Goal: Navigation & Orientation: Find specific page/section

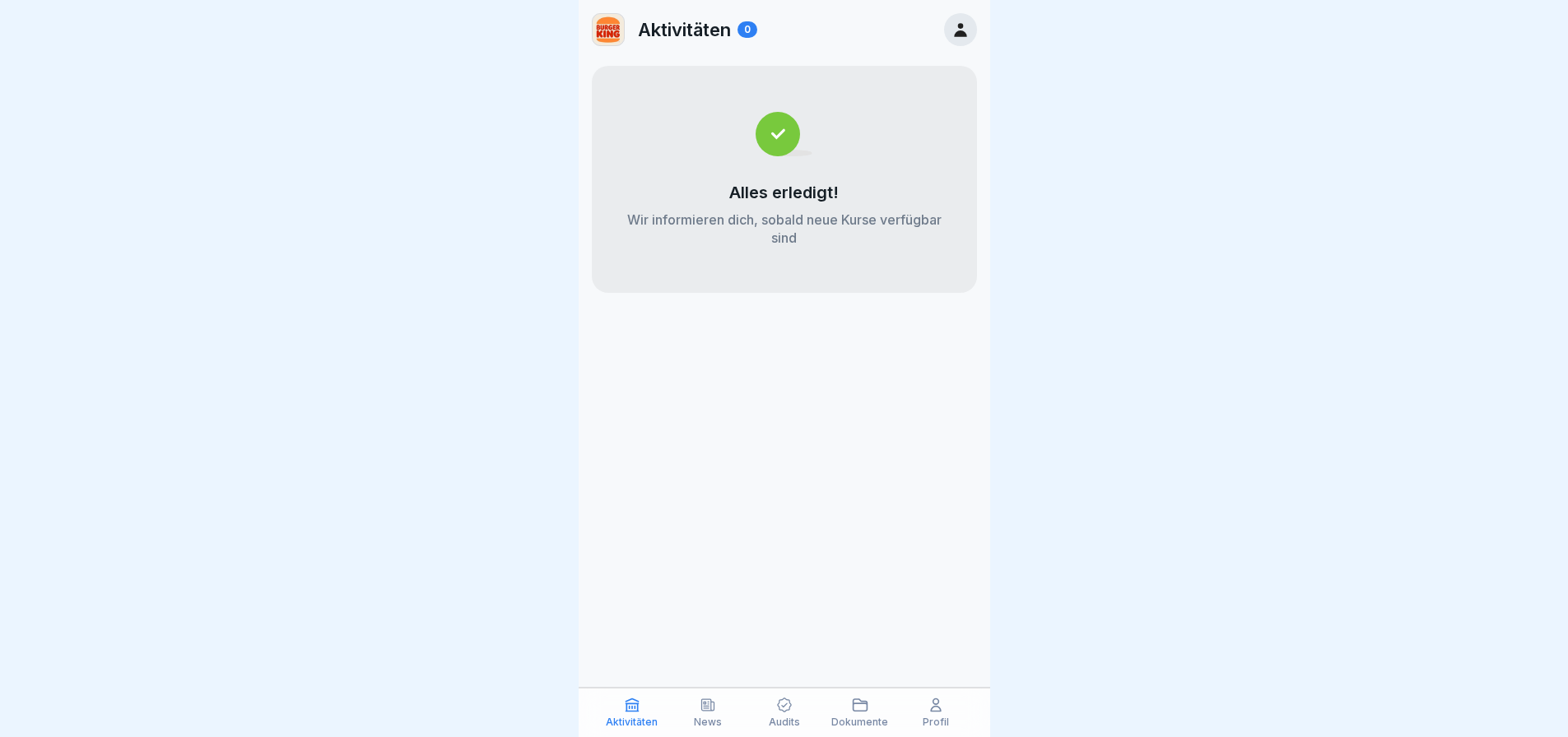
click at [721, 722] on p "News" at bounding box center [708, 722] width 28 height 11
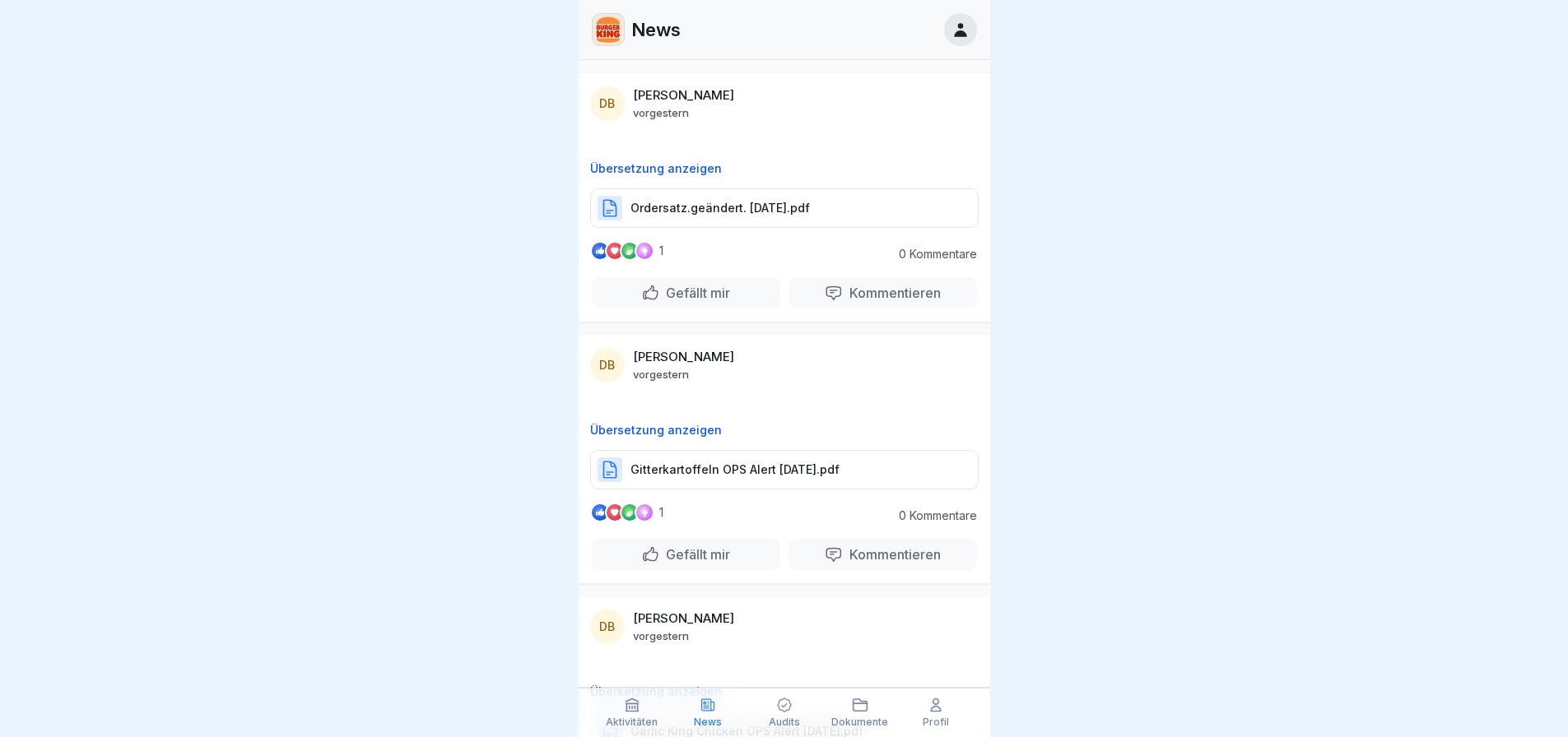
click at [777, 722] on p "Audits" at bounding box center [785, 722] width 32 height 11
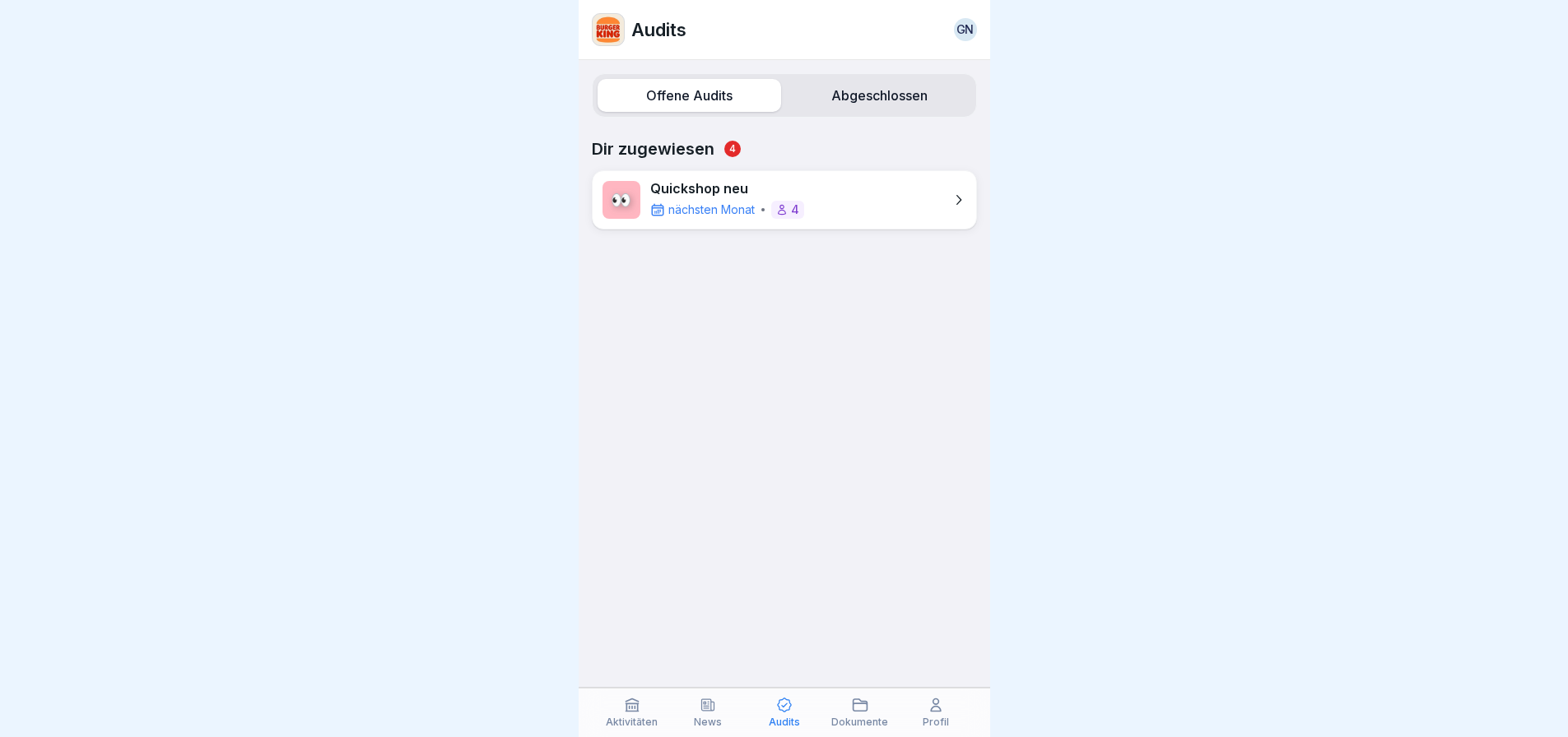
click at [854, 700] on icon at bounding box center [861, 704] width 14 height 11
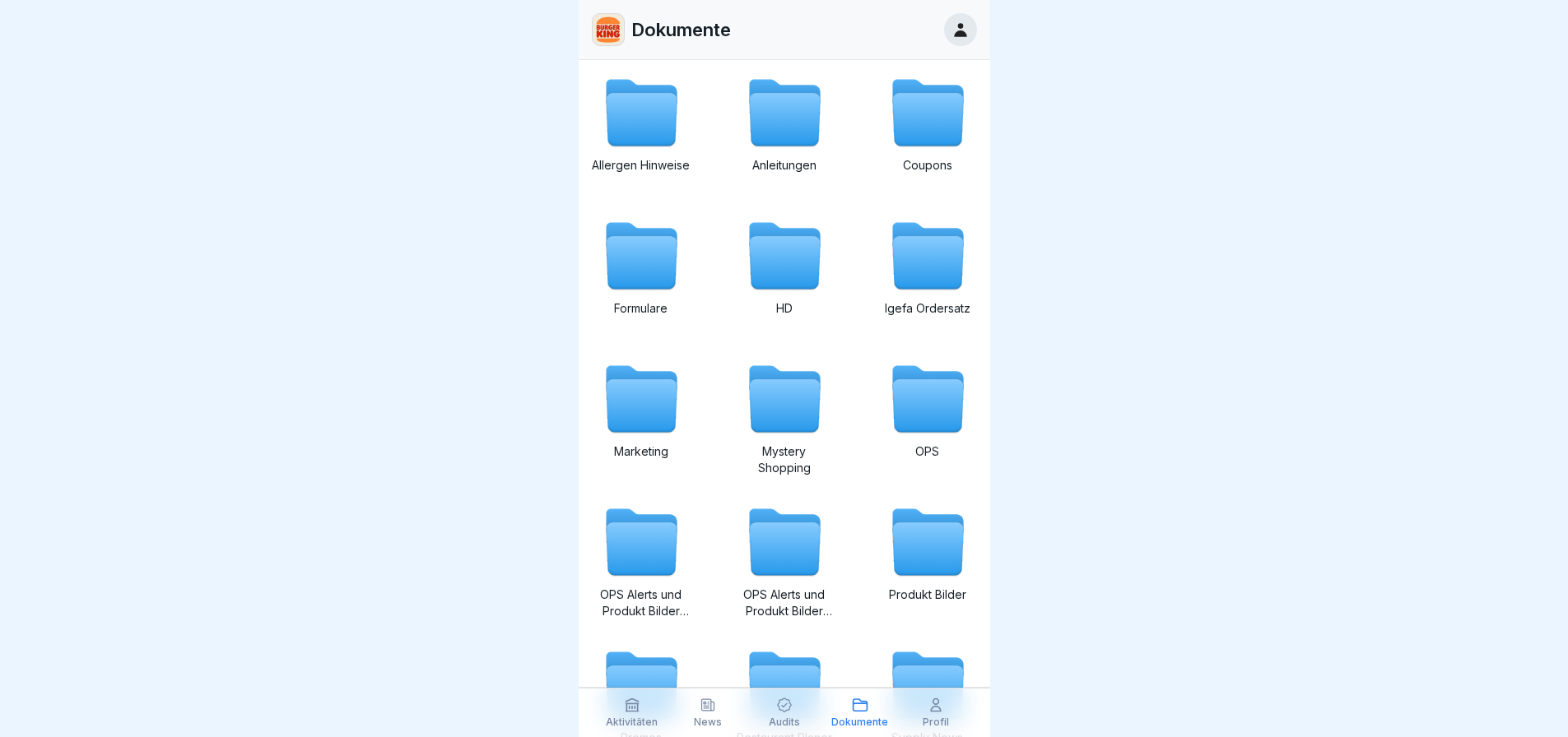
click at [935, 717] on p "Profil" at bounding box center [936, 722] width 26 height 11
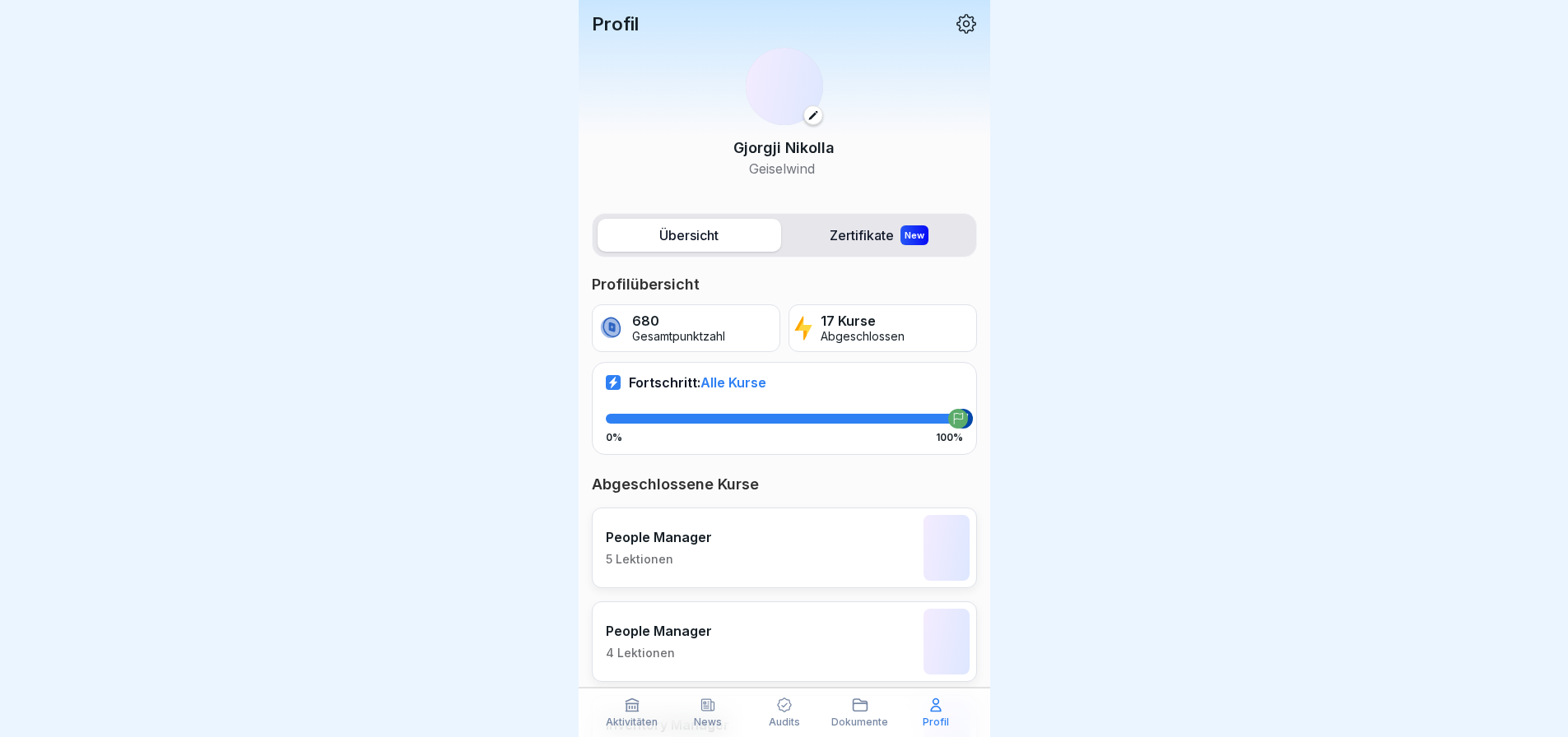
click at [644, 711] on div "Aktivitäten" at bounding box center [632, 712] width 68 height 32
